Goal: Navigation & Orientation: Find specific page/section

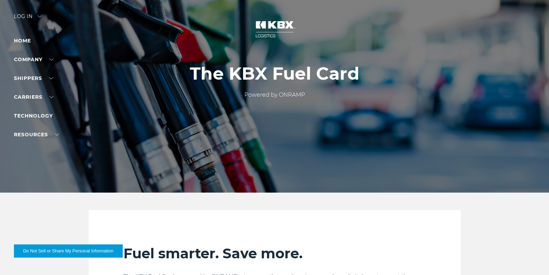
scroll to position [908, 0]
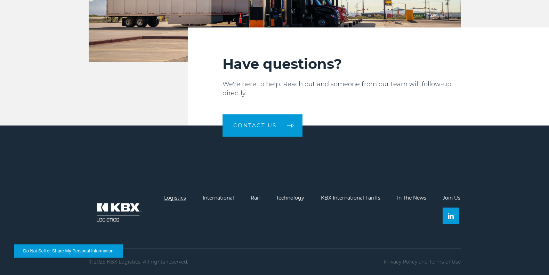
click at [180, 198] on link "Logistics" at bounding box center [175, 198] width 22 height 6
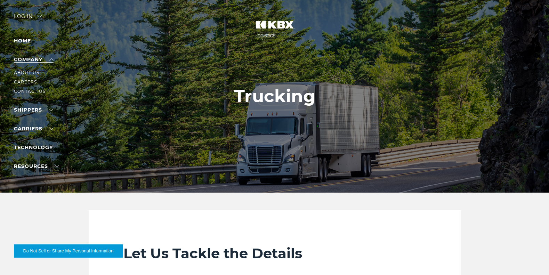
click at [52, 60] on link "Company" at bounding box center [34, 59] width 40 height 6
click at [33, 71] on link "About Us" at bounding box center [26, 72] width 25 height 5
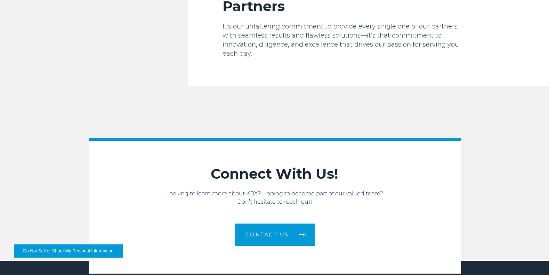
scroll to position [1106, 0]
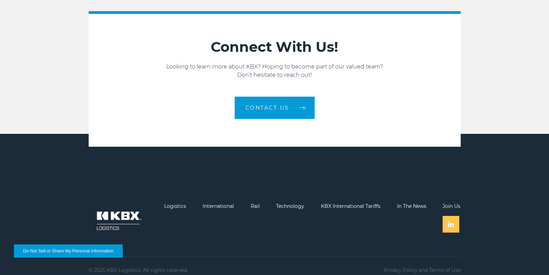
click at [452, 221] on link at bounding box center [451, 224] width 17 height 17
